Goal: Communication & Community: Answer question/provide support

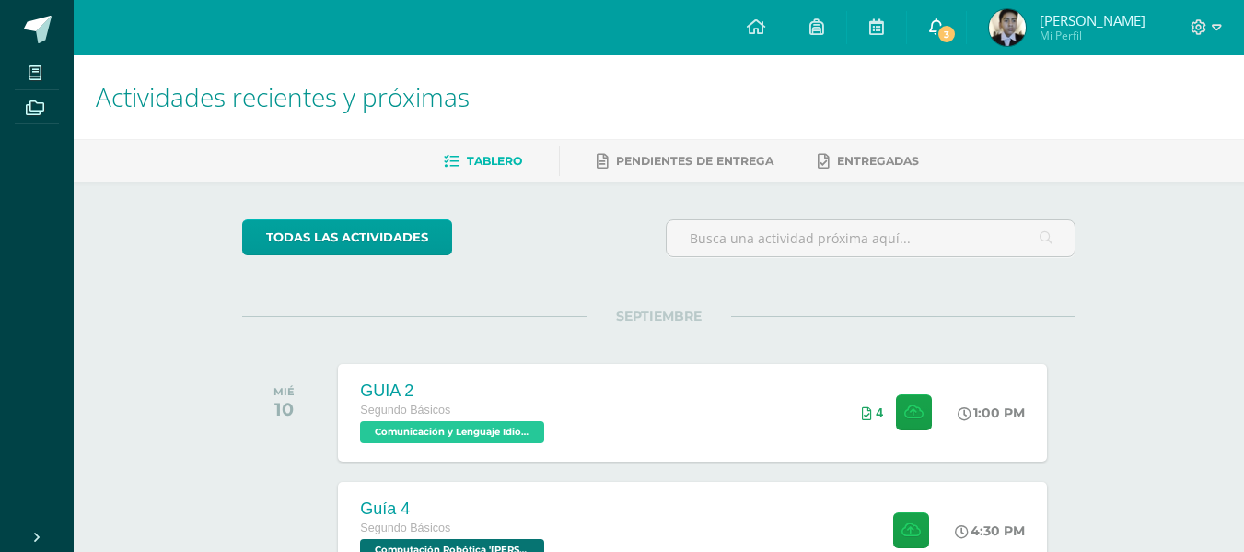
click at [957, 38] on span "3" at bounding box center [947, 34] width 20 height 20
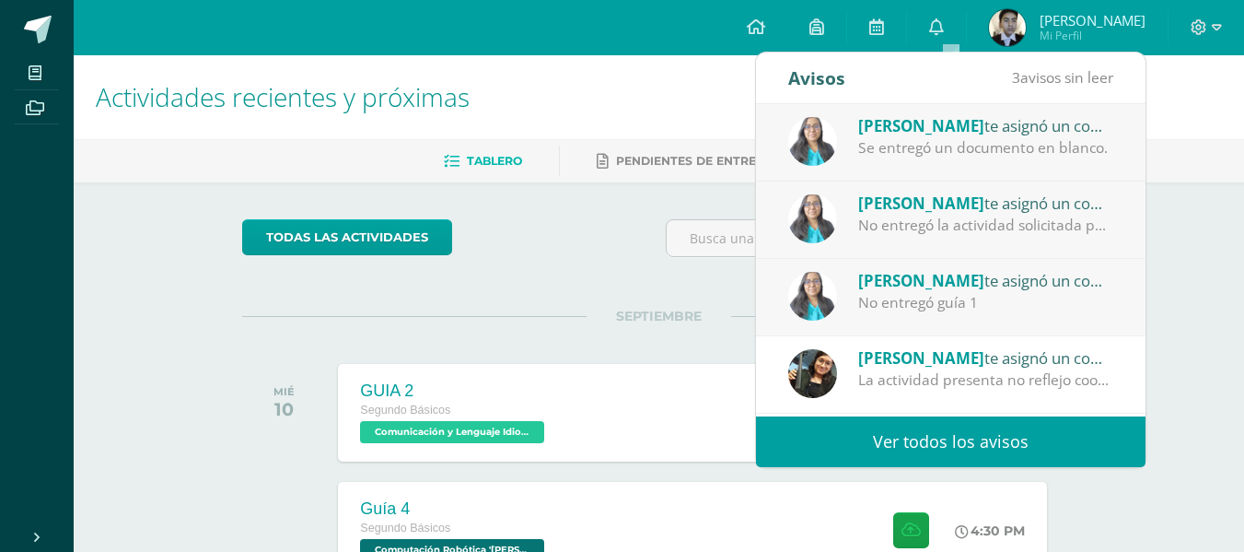
click at [986, 132] on div "[PERSON_NAME] te asignó un comentario en 'CALIGRAFÍA: LIB Y CUA 76-77' para 'Le…" at bounding box center [986, 125] width 256 height 24
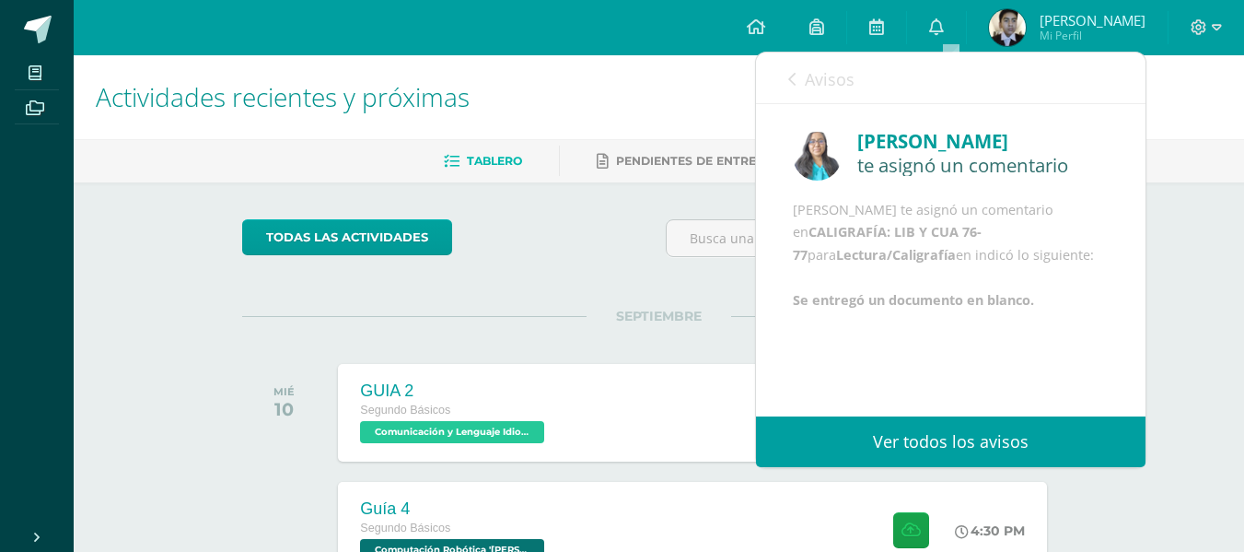
scroll to position [4, 0]
click at [801, 80] on link "Avisos" at bounding box center [821, 78] width 66 height 52
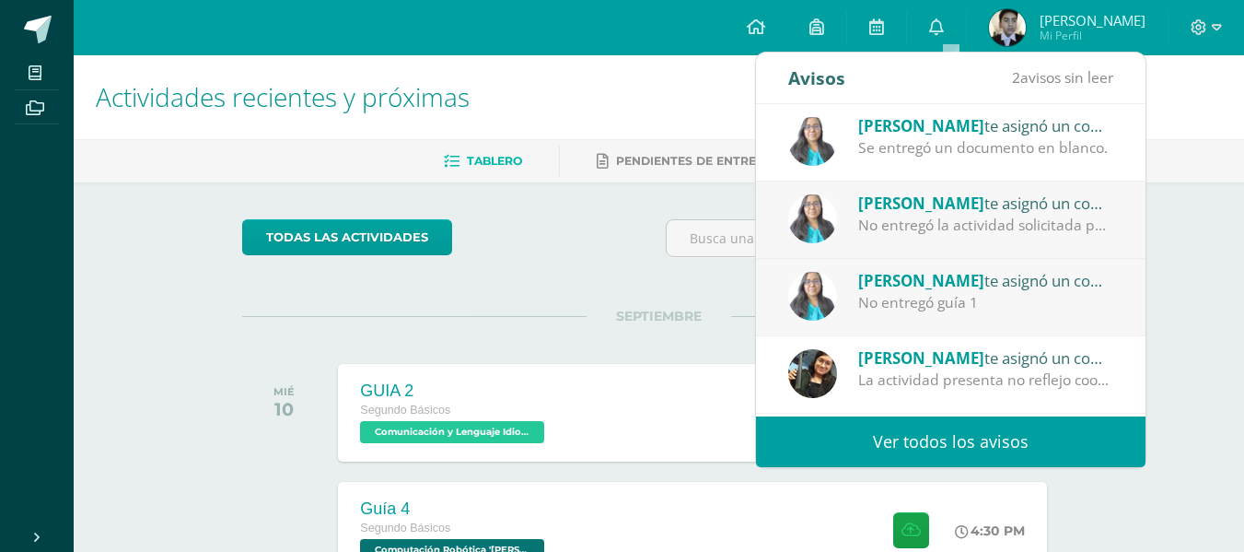
click at [922, 209] on span "[PERSON_NAME]" at bounding box center [921, 202] width 126 height 21
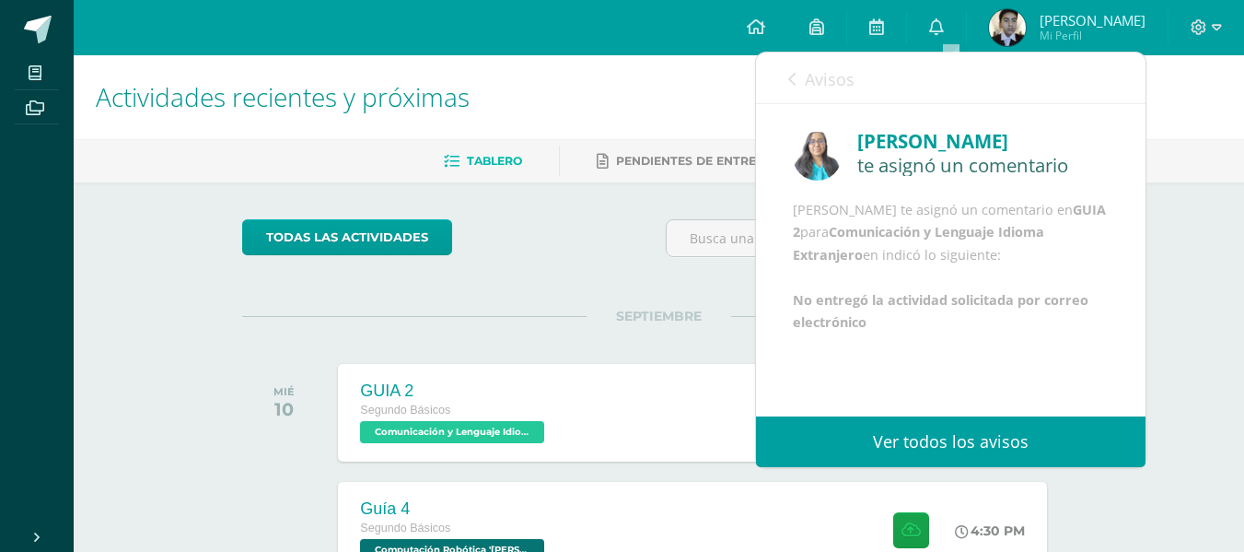
scroll to position [27, 0]
click at [782, 75] on div "Avisos 1 avisos sin leer Avisos" at bounding box center [951, 78] width 390 height 52
click at [812, 87] on span "Avisos" at bounding box center [830, 79] width 50 height 22
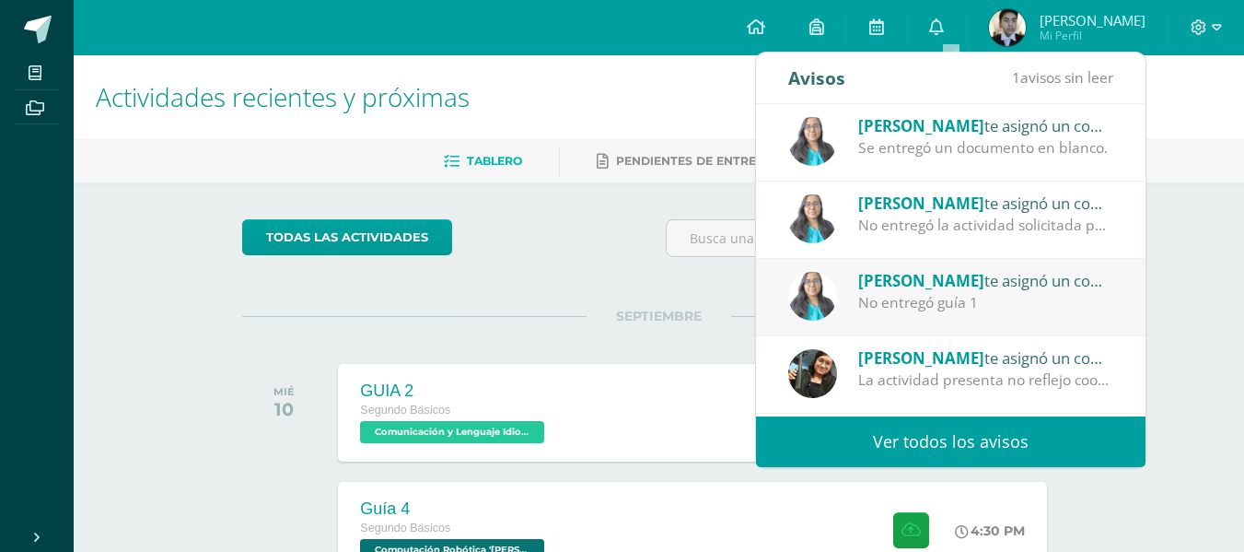
click at [902, 293] on div "No entregó guía 1" at bounding box center [986, 302] width 256 height 21
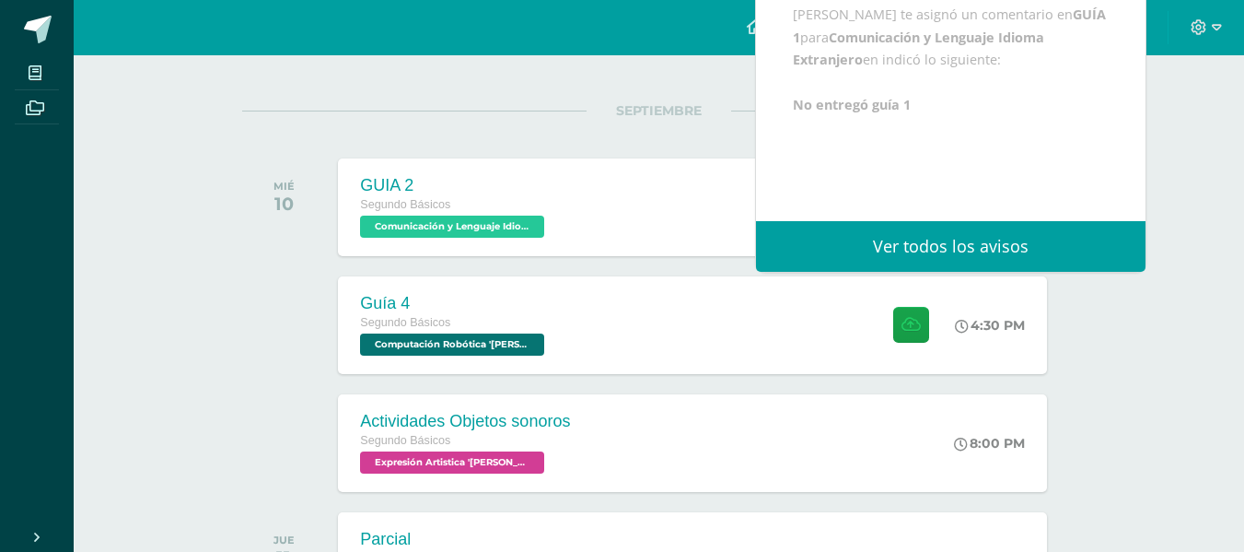
scroll to position [206, 0]
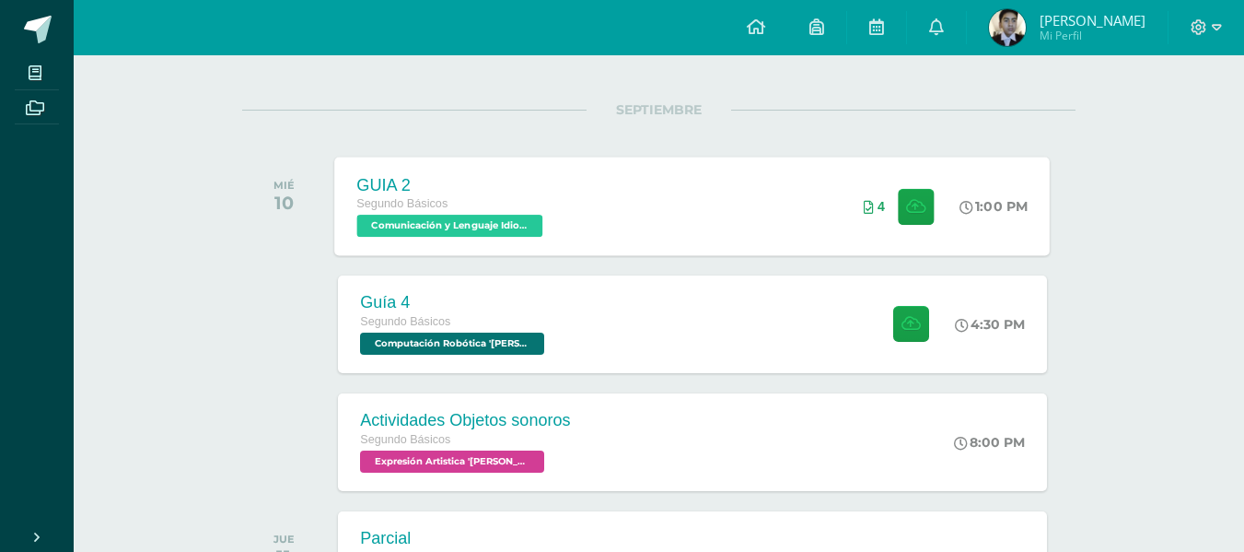
click at [649, 189] on div "GUIA 2 Segundo Básicos Comunicación y Lenguaje Idioma Extranjero '[PERSON_NAME]…" at bounding box center [693, 206] width 716 height 99
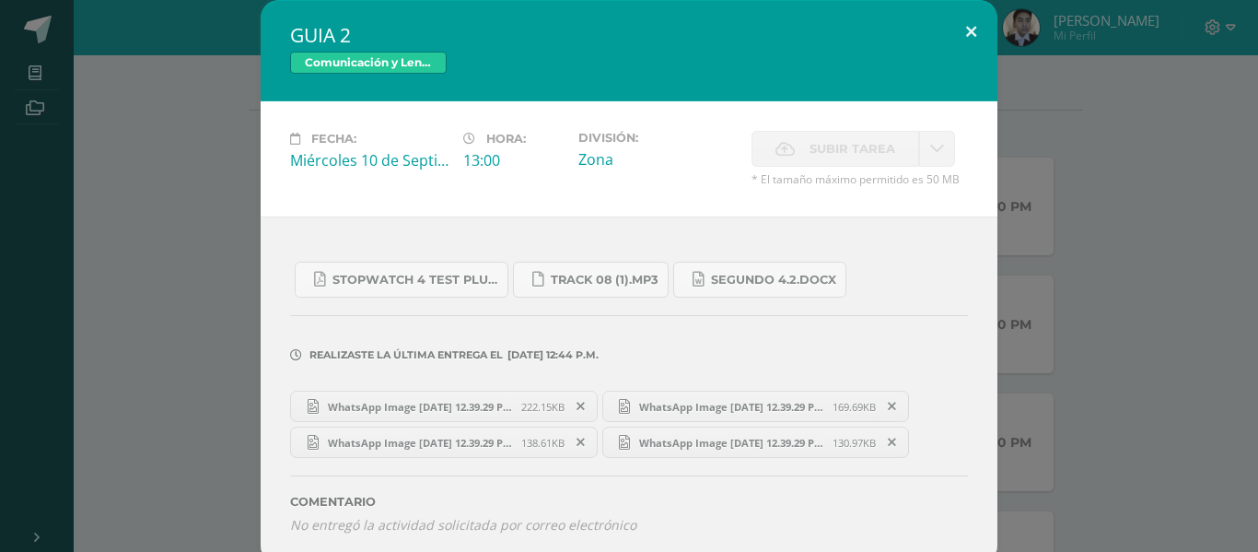
click at [964, 40] on button at bounding box center [971, 31] width 52 height 63
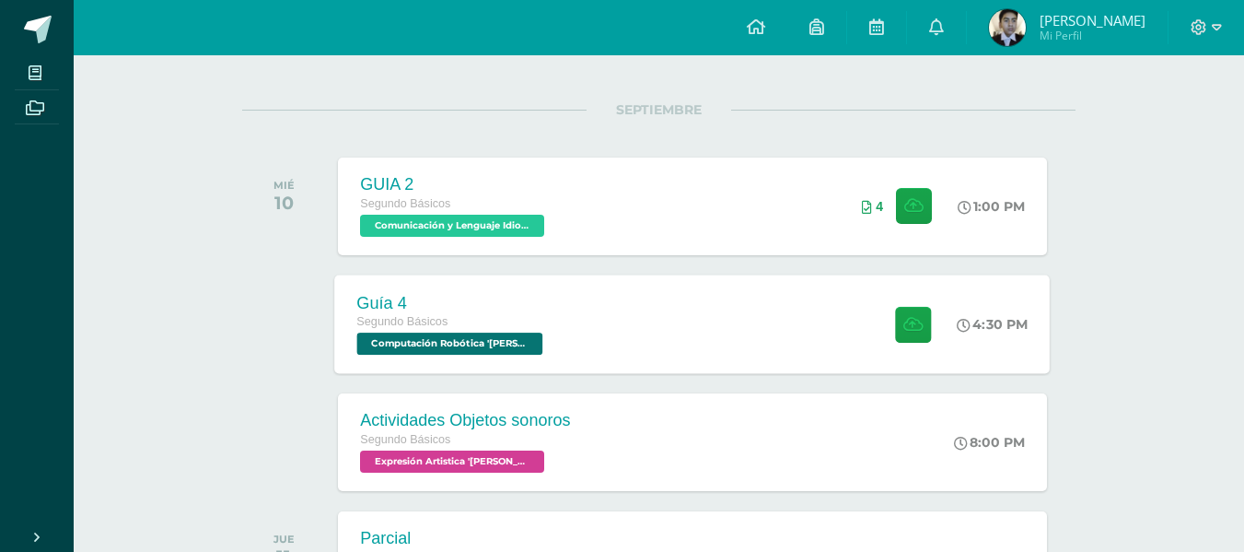
click at [856, 329] on div "Guía 4 Segundo Básicos Computación Robótica '[PERSON_NAME]' 4:30 PM Guía 4 Comp…" at bounding box center [693, 323] width 716 height 99
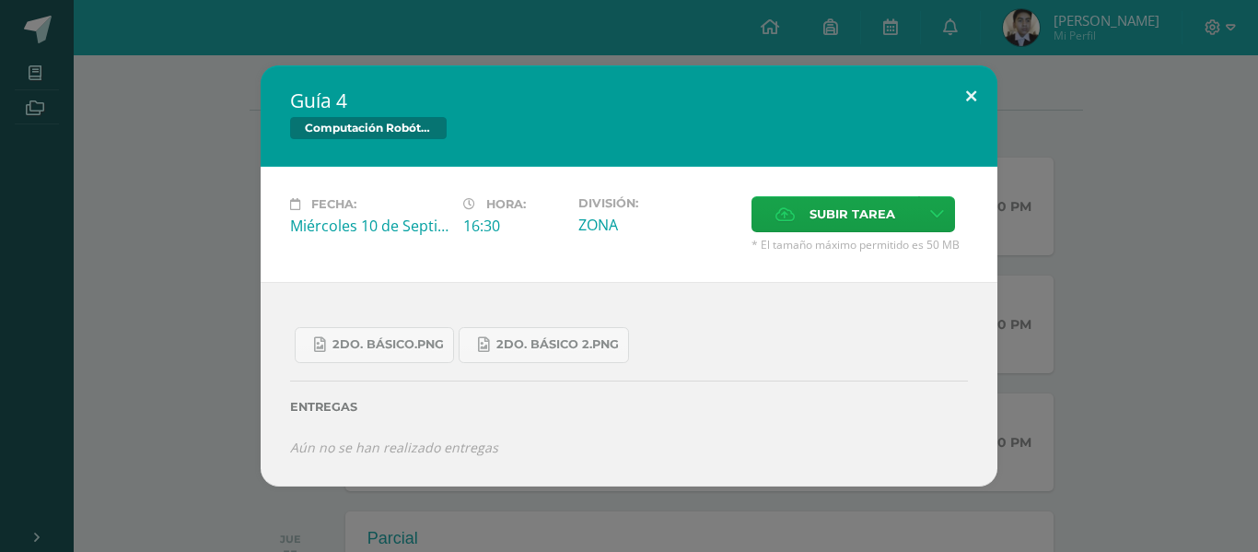
click at [966, 99] on button at bounding box center [971, 96] width 52 height 63
